Goal: Task Accomplishment & Management: Complete application form

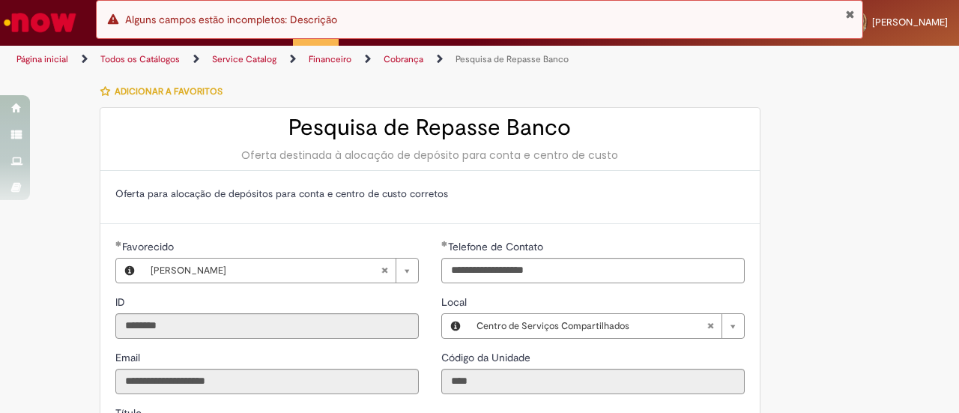
scroll to position [611, 0]
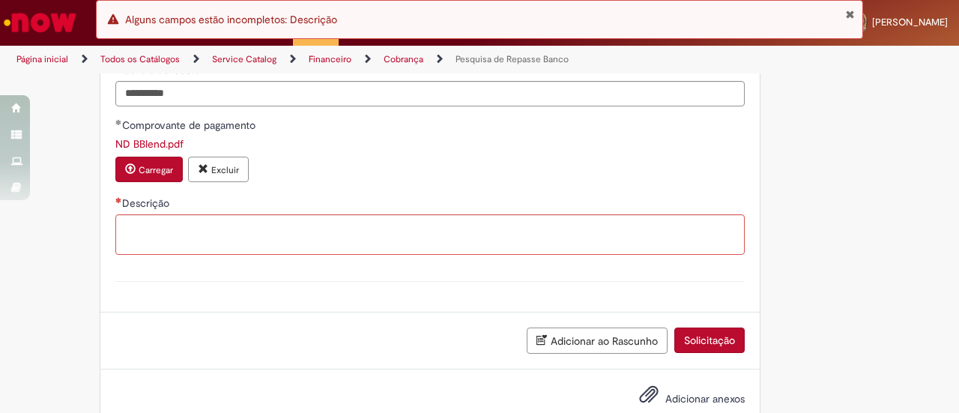
click at [289, 237] on textarea "Descrição" at bounding box center [429, 234] width 629 height 40
type textarea "**********"
click at [745, 328] on div "Adicionar ao Rascunho Solicitação" at bounding box center [429, 340] width 659 height 57
click at [692, 355] on div "Adicionar ao Rascunho Solicitação" at bounding box center [429, 340] width 659 height 57
click at [687, 343] on button "Solicitação" at bounding box center [709, 339] width 70 height 25
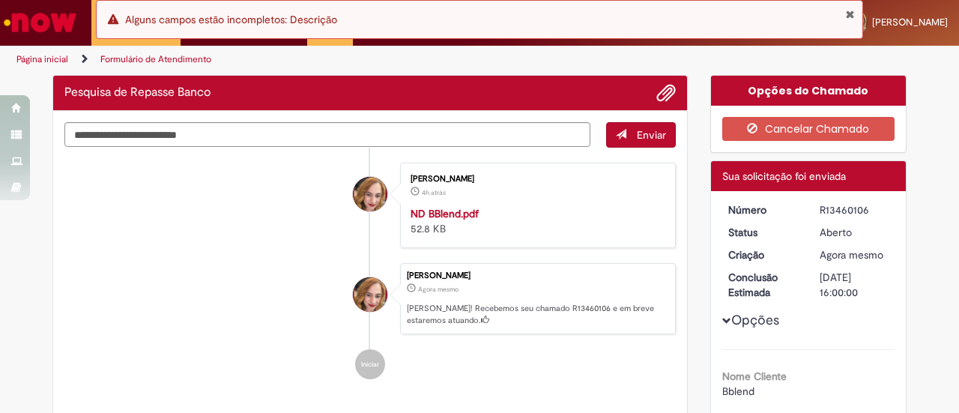
click at [850, 10] on button "Fechar Notificação" at bounding box center [850, 14] width 10 height 12
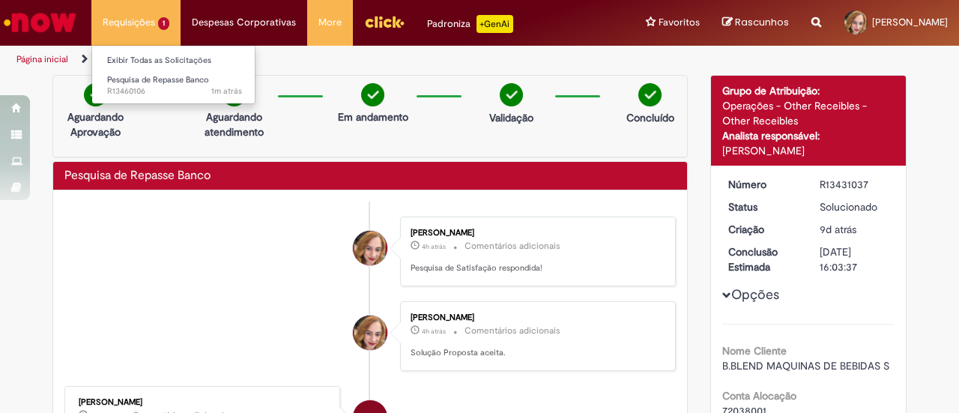
scroll to position [225, 0]
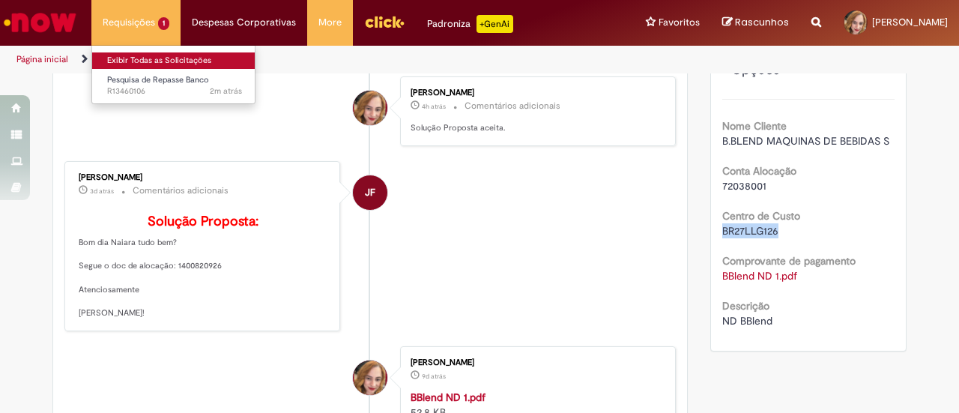
click at [148, 58] on link "Exibir Todas as Solicitações" at bounding box center [174, 60] width 165 height 16
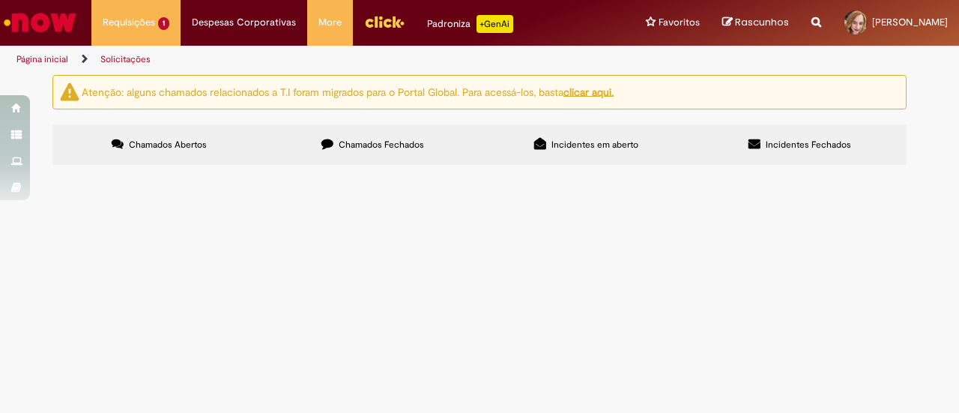
click at [397, 140] on span "Chamados Fechados" at bounding box center [381, 145] width 85 height 12
click at [0, 0] on link "2" at bounding box center [0, 0] width 0 height 0
